Goal: Task Accomplishment & Management: Manage account settings

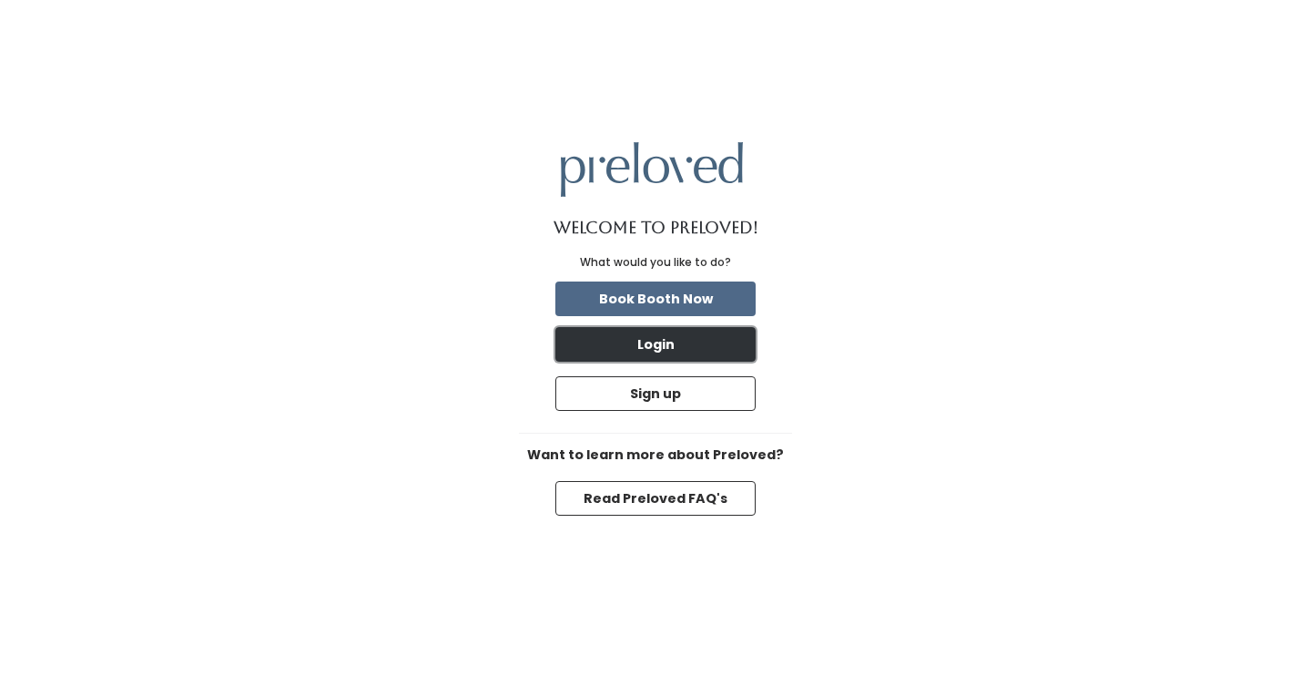
click at [657, 345] on button "Login" at bounding box center [655, 344] width 200 height 35
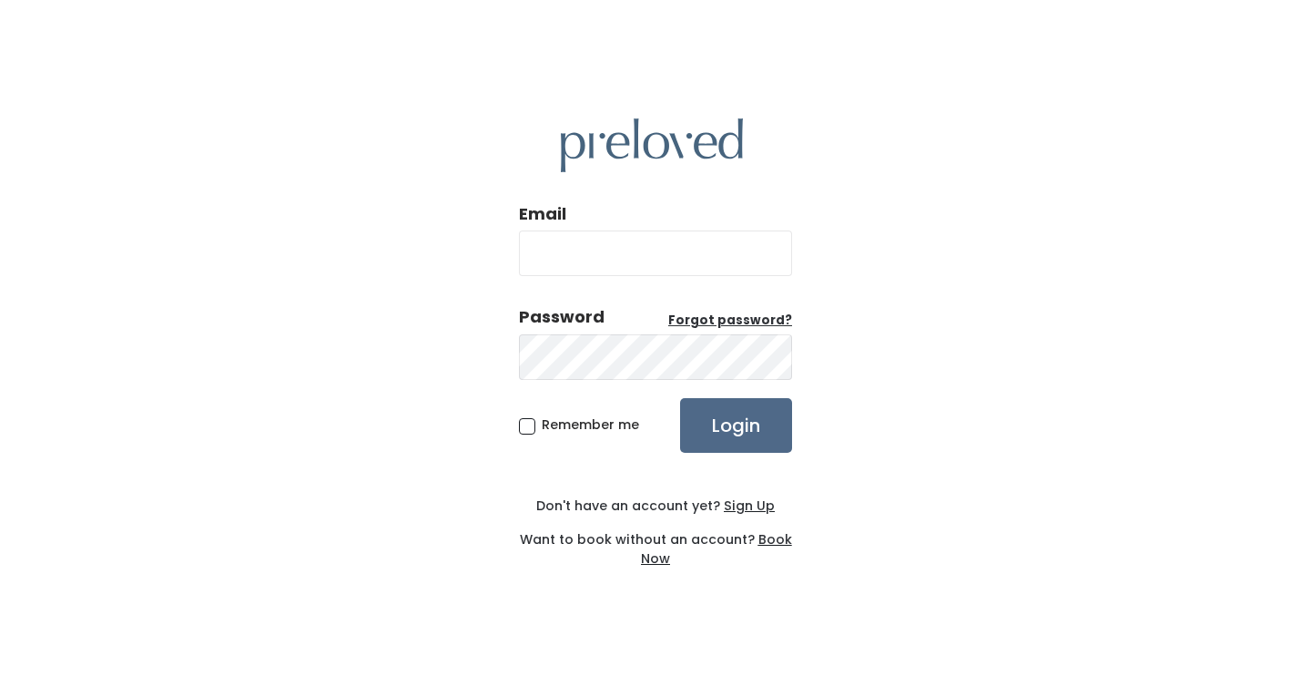
click at [638, 305] on label "Password Forgot password?" at bounding box center [655, 317] width 273 height 24
click at [614, 261] on input "Email" at bounding box center [655, 253] width 273 height 46
type input "kaitlinwride@gmail.com"
click at [680, 398] on input "Login" at bounding box center [736, 425] width 112 height 55
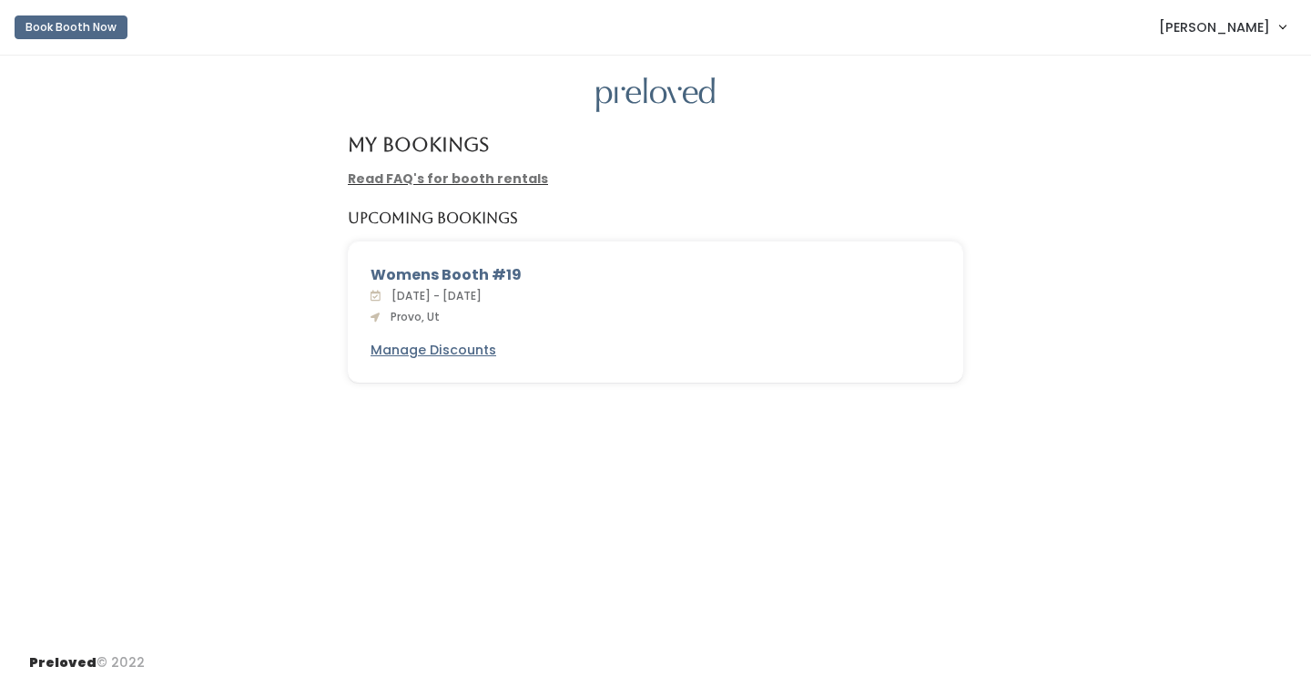
click at [437, 183] on link "Read FAQ's for booth rentals" at bounding box center [448, 178] width 200 height 18
